Goal: Transaction & Acquisition: Obtain resource

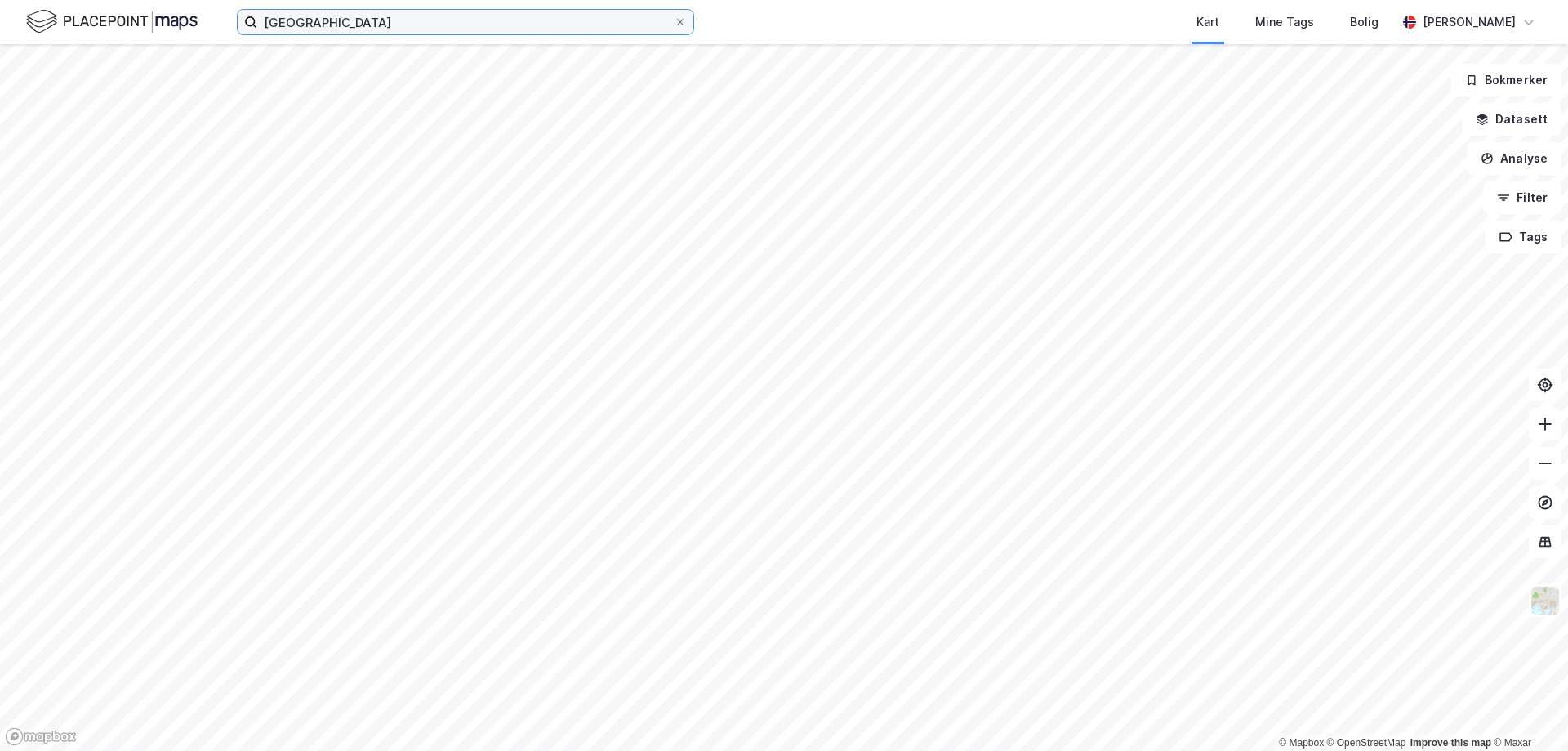
click at [330, 25] on input "[GEOGRAPHIC_DATA]" at bounding box center [466, 22] width 416 height 25
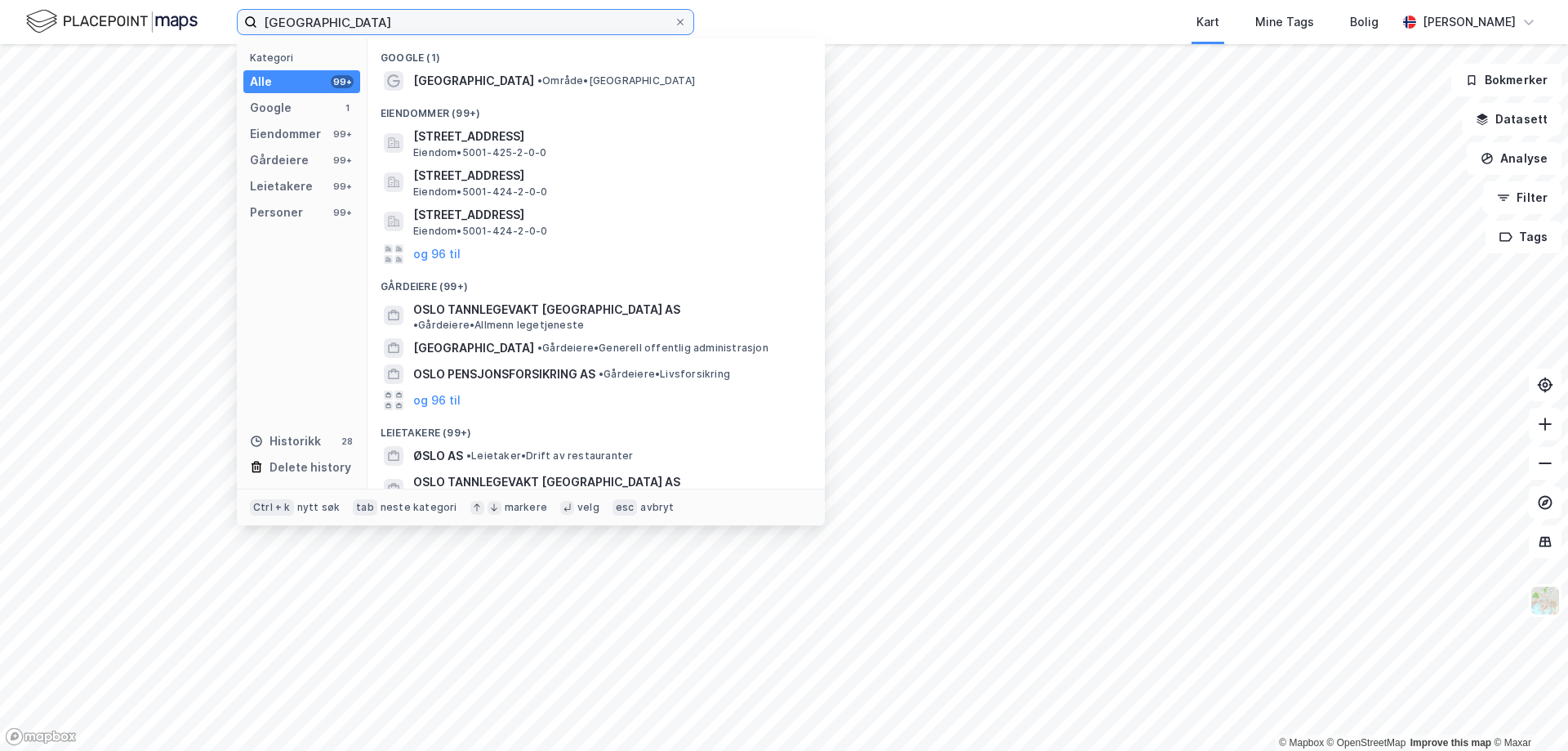
click at [330, 25] on input "[GEOGRAPHIC_DATA]" at bounding box center [466, 22] width 416 height 25
paste input "Lønnåskollen 42 B"
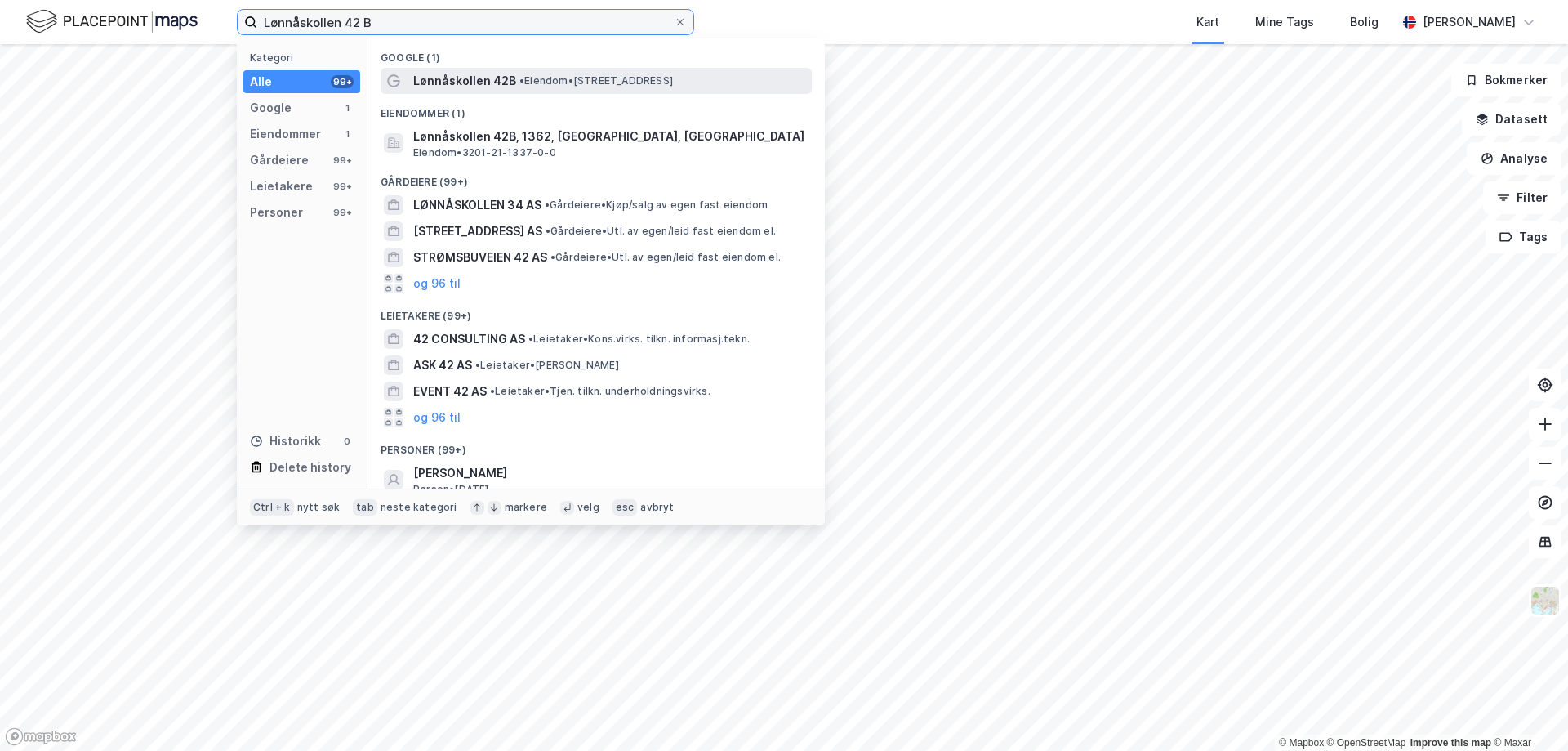
type input "Lønnåskollen 42 B"
click at [519, 86] on span "•" at bounding box center [522, 80] width 5 height 12
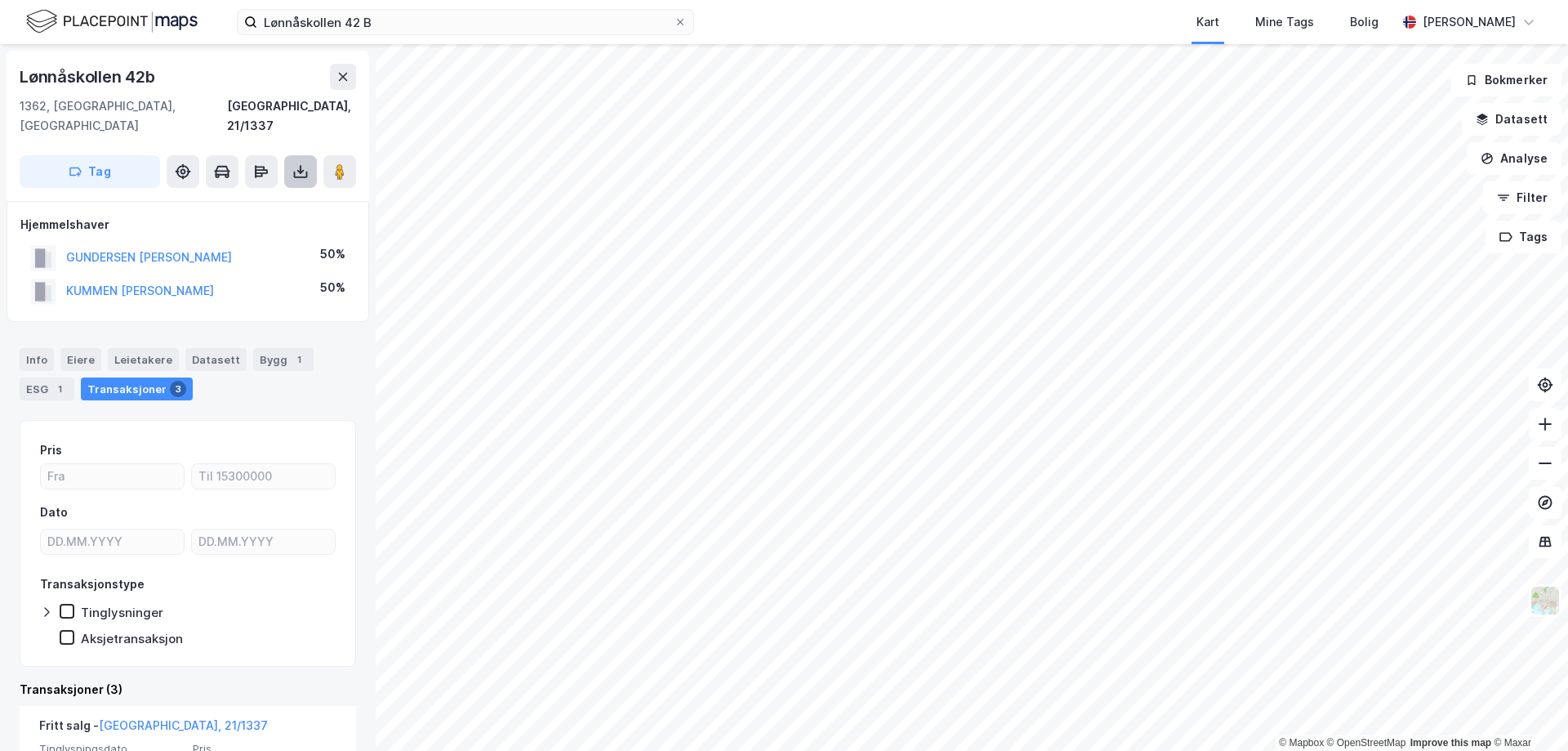
click at [292, 164] on icon at bounding box center [301, 172] width 17 height 17
click at [248, 197] on div "Last ned grunnbok" at bounding box center [220, 204] width 95 height 13
